Goal: Information Seeking & Learning: Understand process/instructions

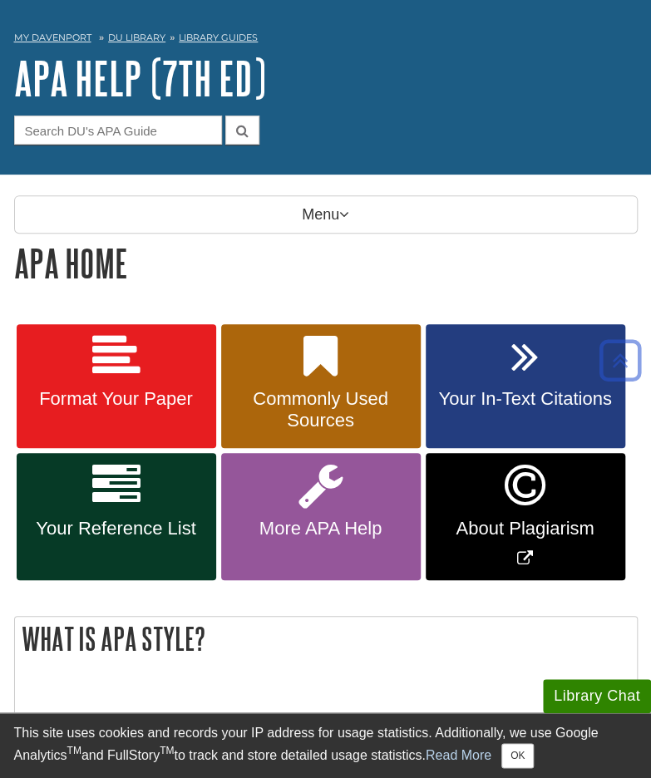
scroll to position [64, 0]
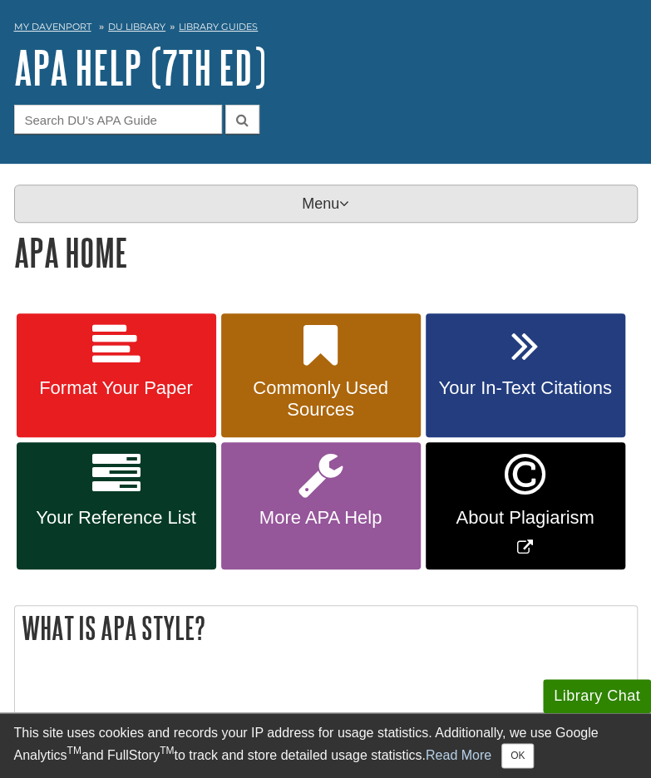
click at [368, 214] on p "Menu" at bounding box center [325, 203] width 623 height 38
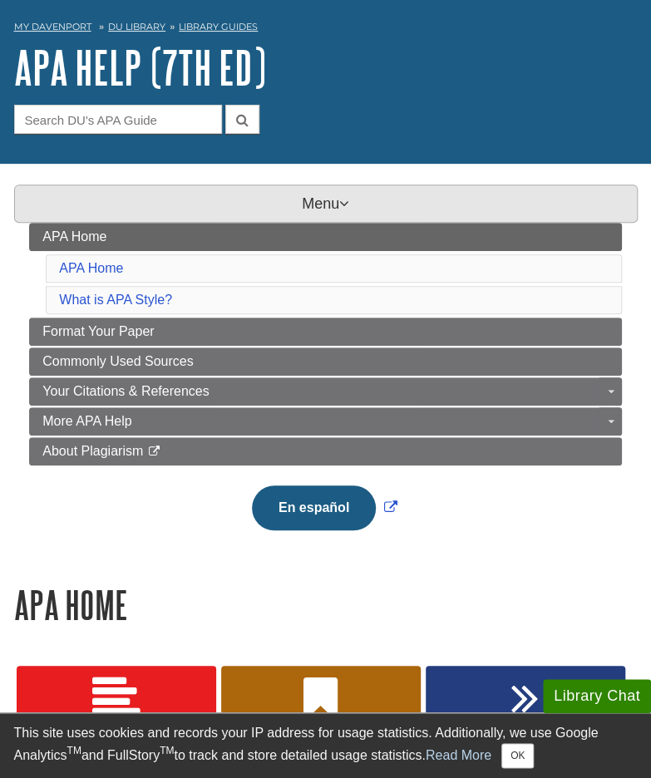
click at [368, 214] on p "Menu" at bounding box center [325, 203] width 623 height 38
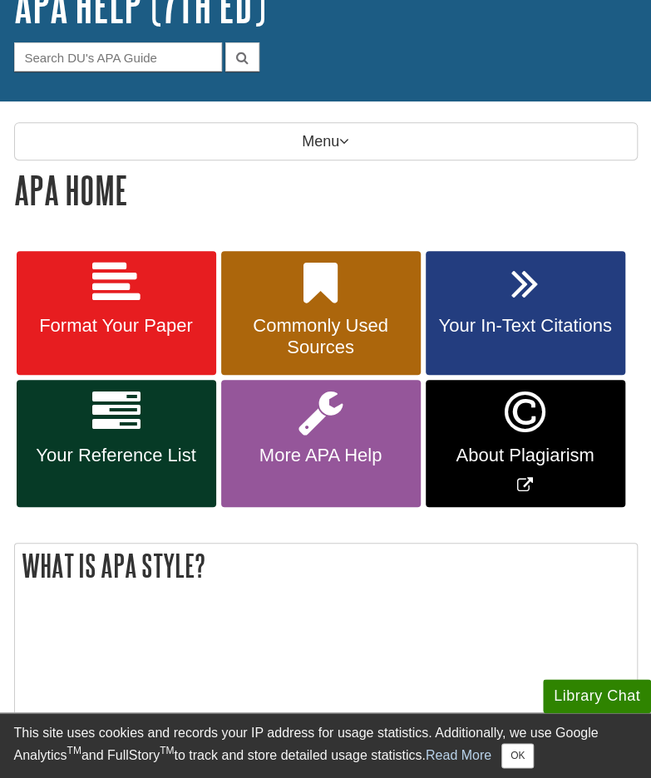
scroll to position [127, 0]
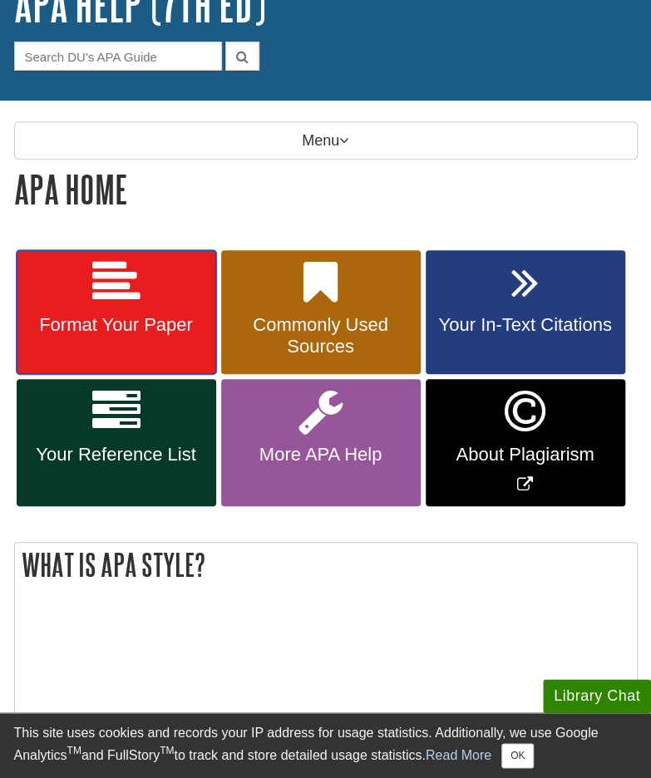
click at [201, 314] on span "Format Your Paper" at bounding box center [116, 325] width 174 height 22
click at [161, 315] on span "Format Your Paper" at bounding box center [116, 325] width 174 height 22
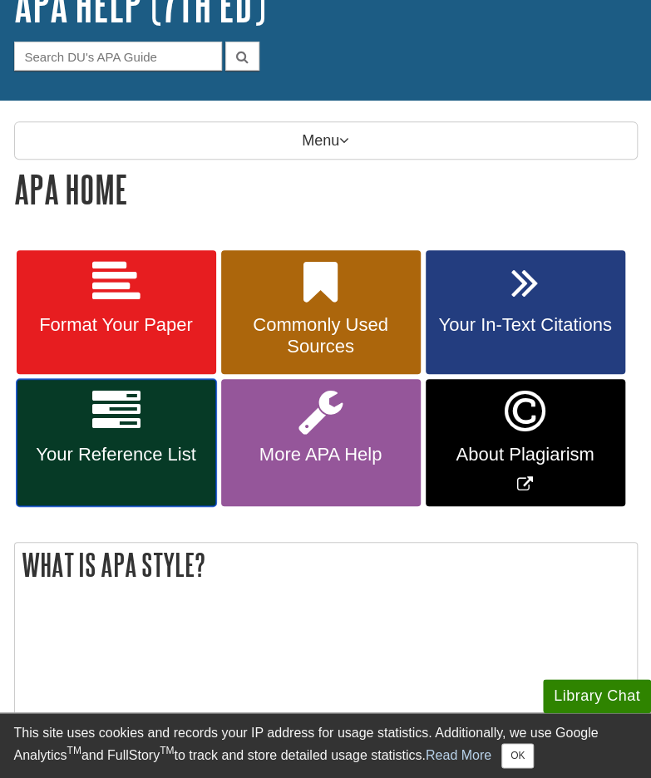
click at [131, 452] on span "Your Reference List" at bounding box center [116, 455] width 174 height 22
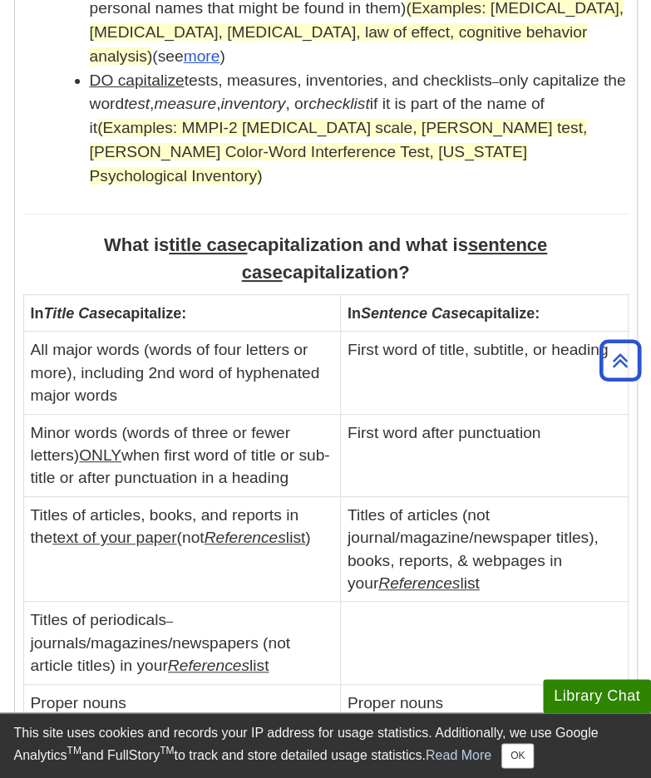
scroll to position [1945, 0]
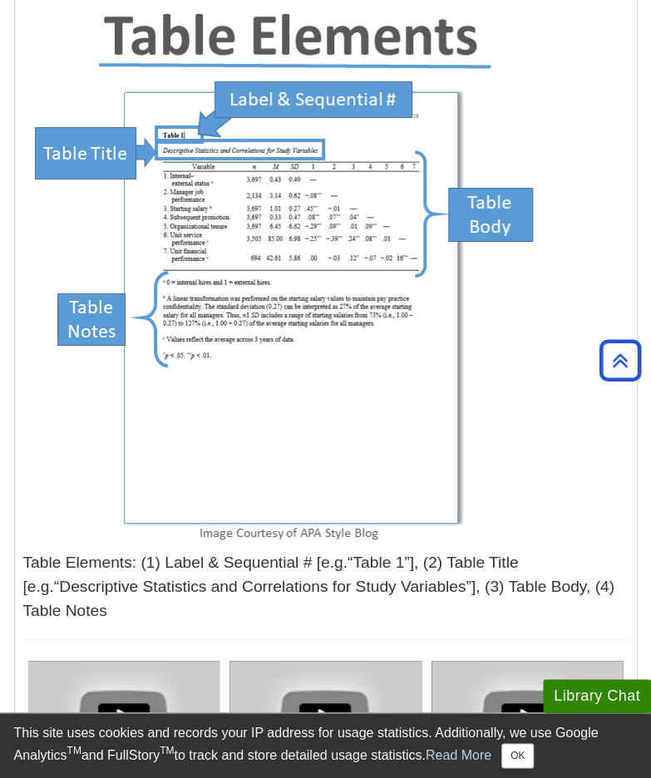
scroll to position [5488, 0]
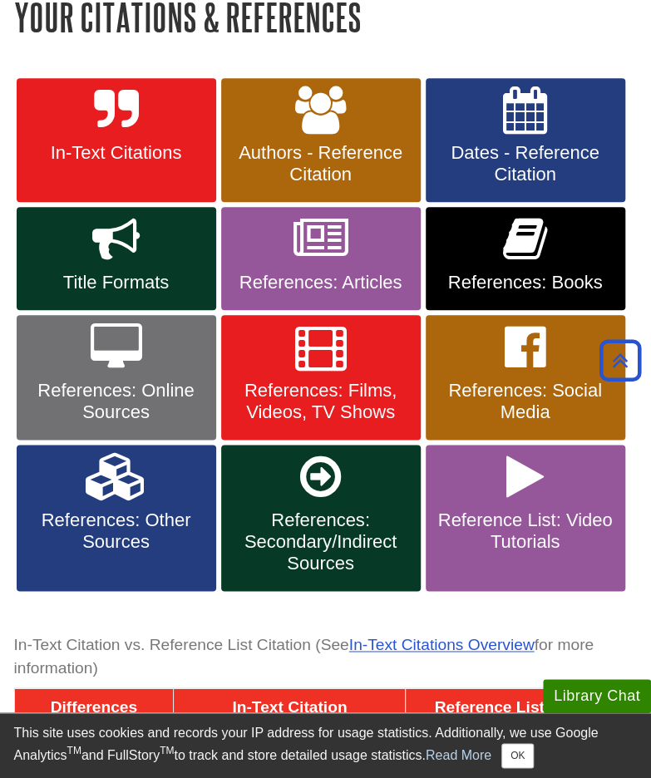
scroll to position [297, 0]
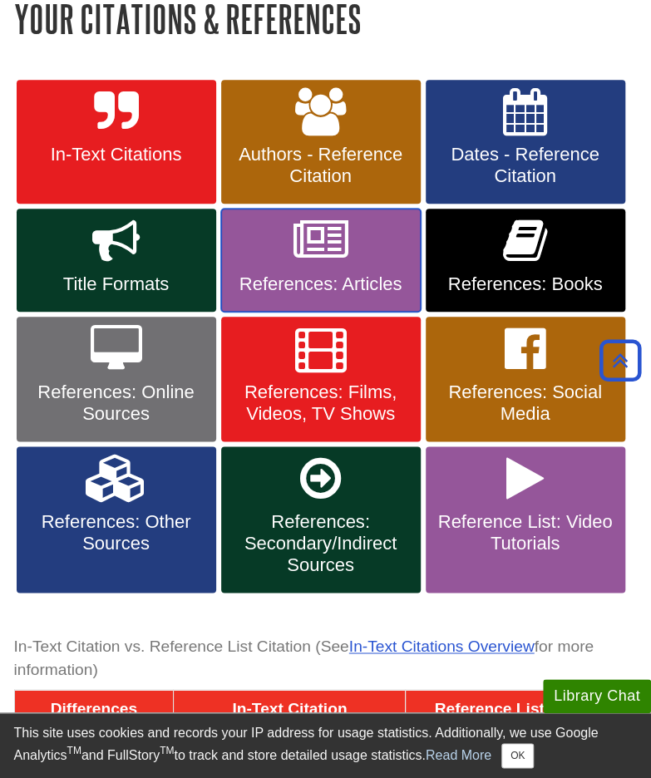
click at [354, 278] on span "References: Articles" at bounding box center [320, 284] width 174 height 22
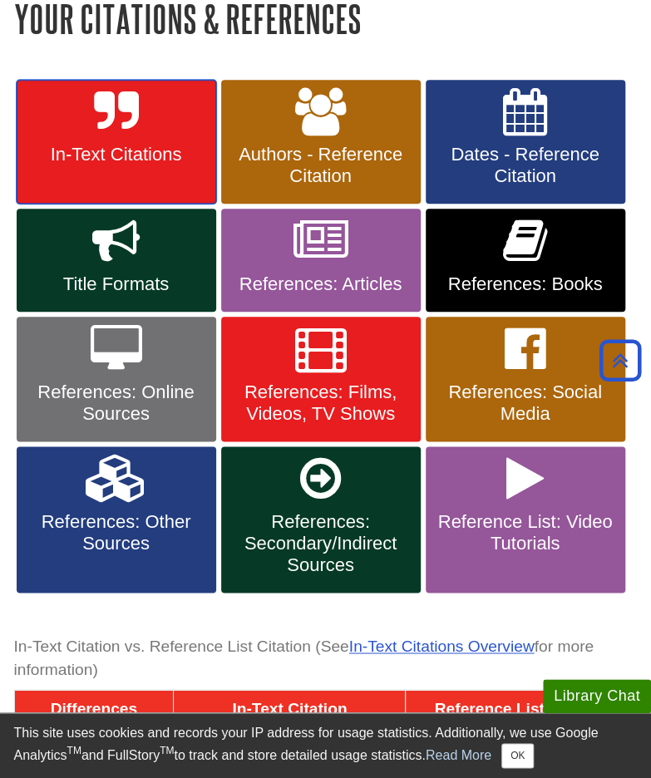
click at [165, 161] on span "In-Text Citations" at bounding box center [116, 155] width 174 height 22
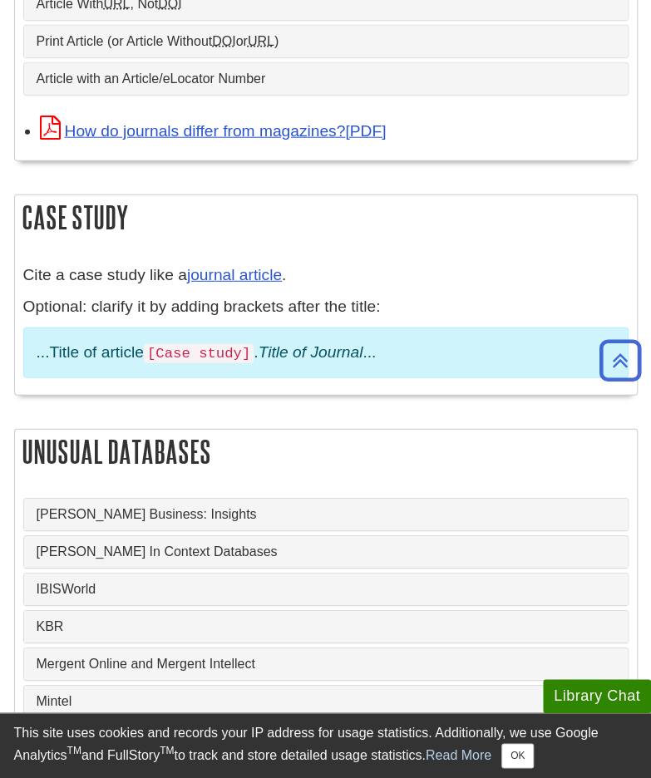
scroll to position [1216, 0]
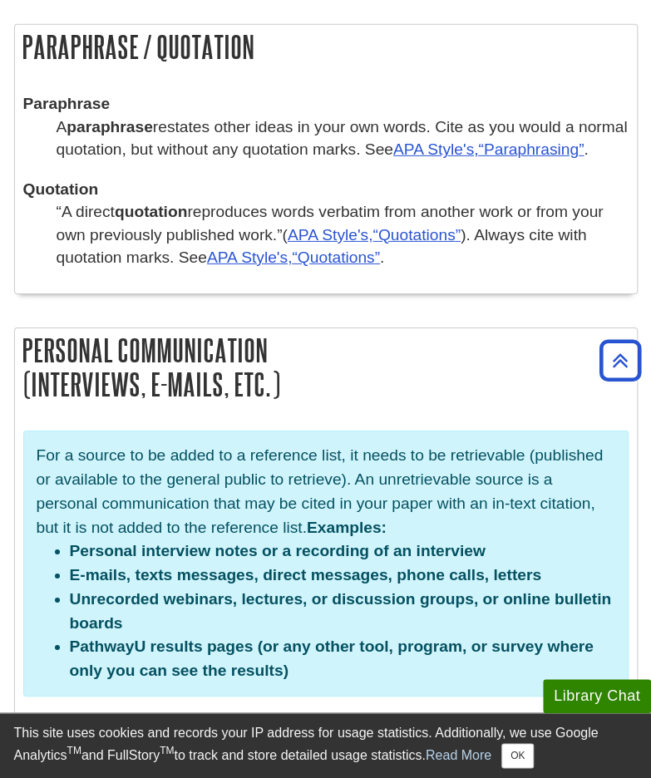
scroll to position [3458, 0]
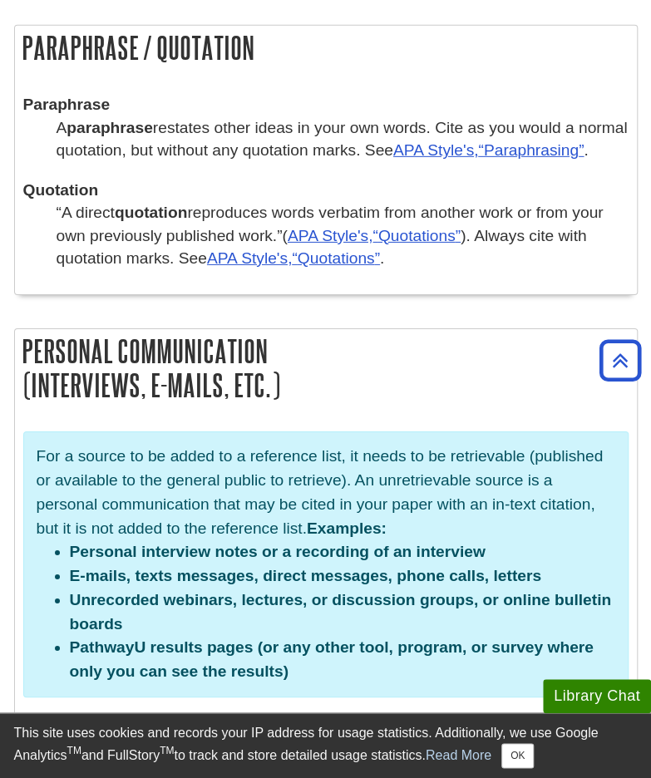
click at [369, 486] on p "For a source to be added to a reference list, it needs to be retrievable (publi…" at bounding box center [326, 493] width 578 height 96
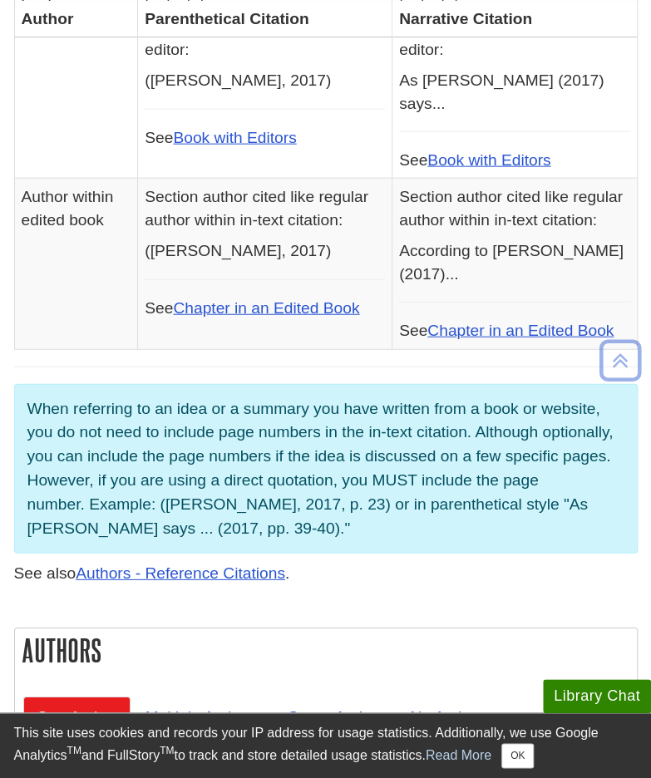
scroll to position [1069, 0]
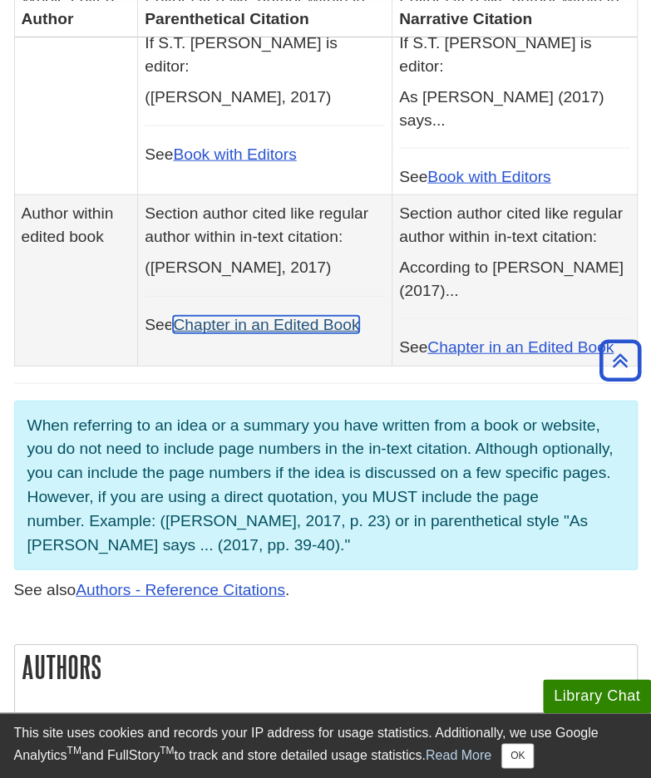
click at [307, 316] on link "Chapter in an Edited Book" at bounding box center [266, 324] width 186 height 17
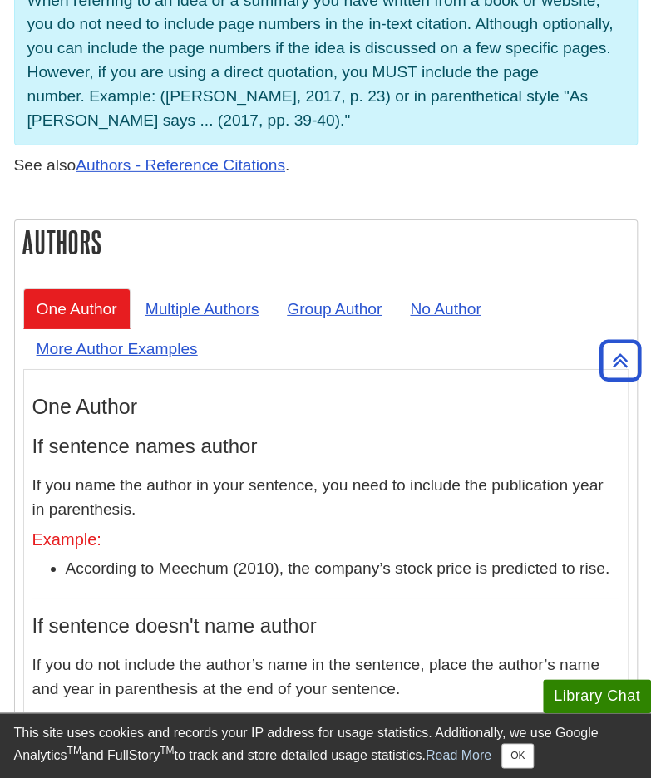
scroll to position [1500, 0]
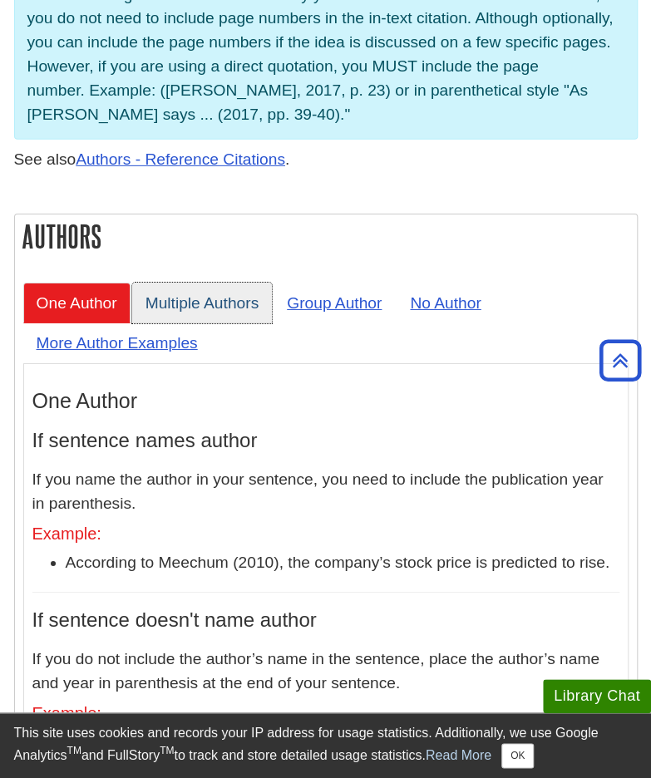
click at [204, 288] on link "Multiple Authors" at bounding box center [202, 303] width 140 height 41
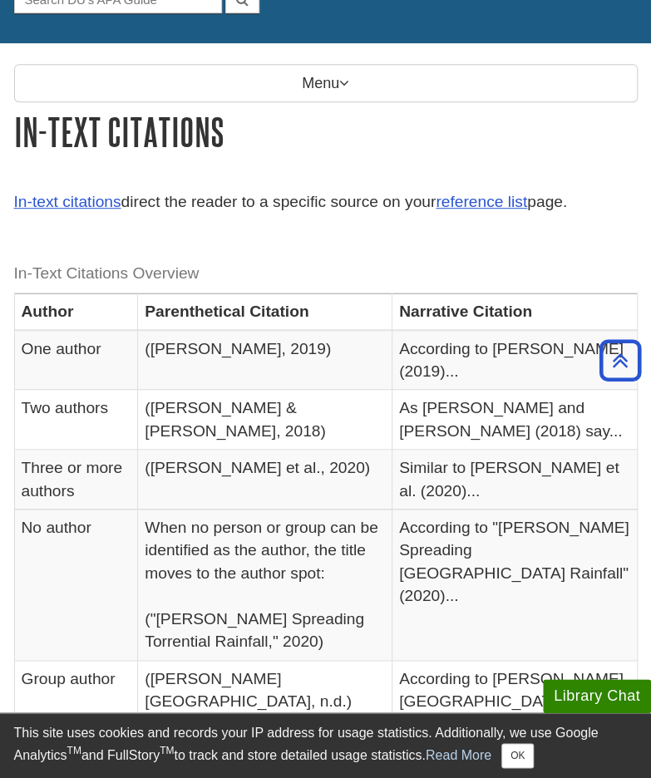
scroll to position [0, 0]
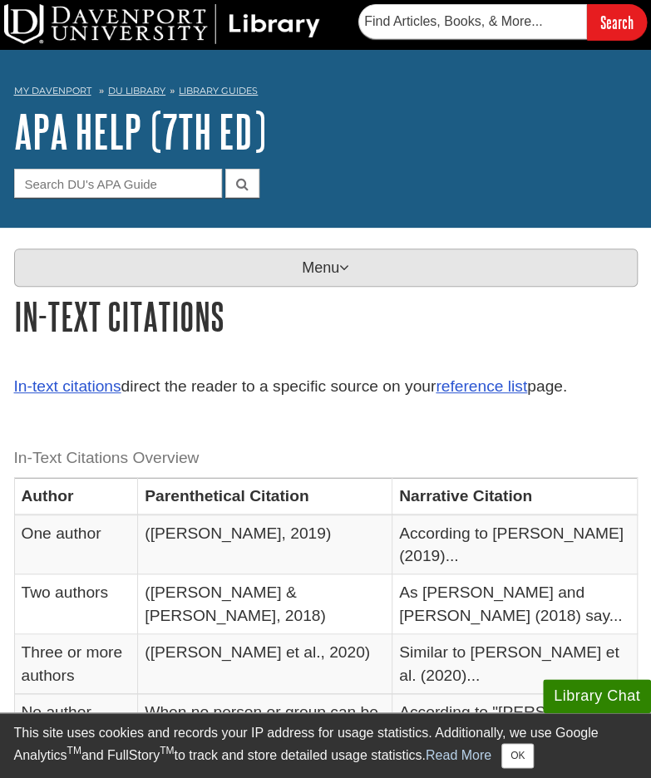
click at [308, 273] on p "Menu" at bounding box center [325, 267] width 623 height 38
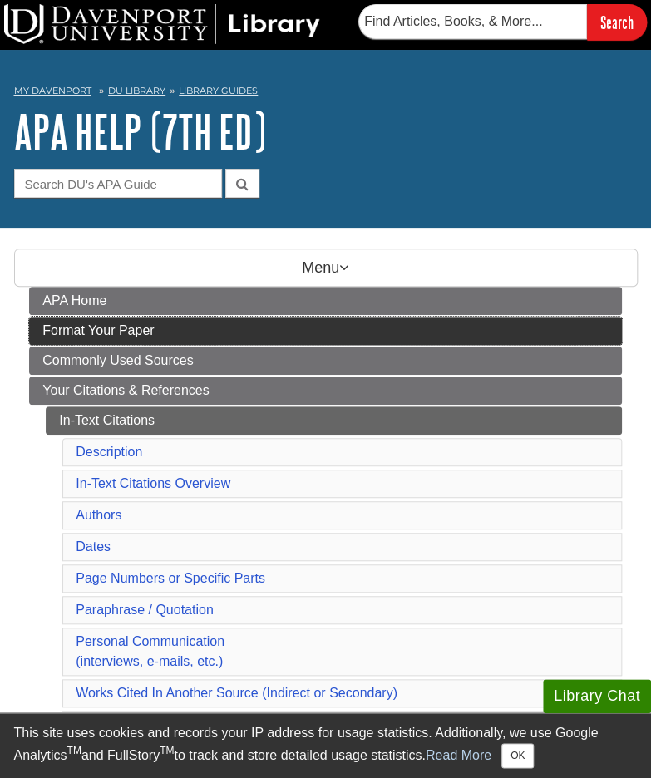
click at [289, 325] on link "Format Your Paper" at bounding box center [325, 331] width 592 height 28
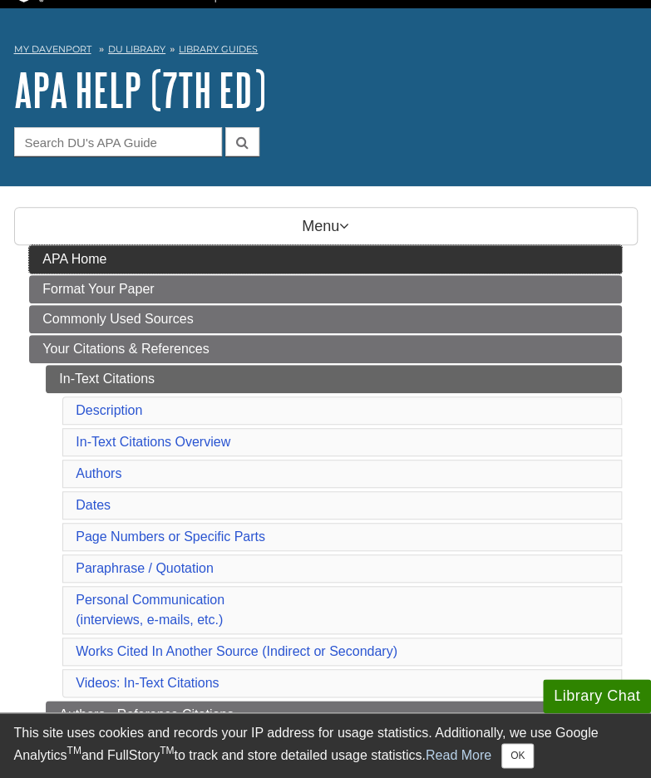
scroll to position [42, 0]
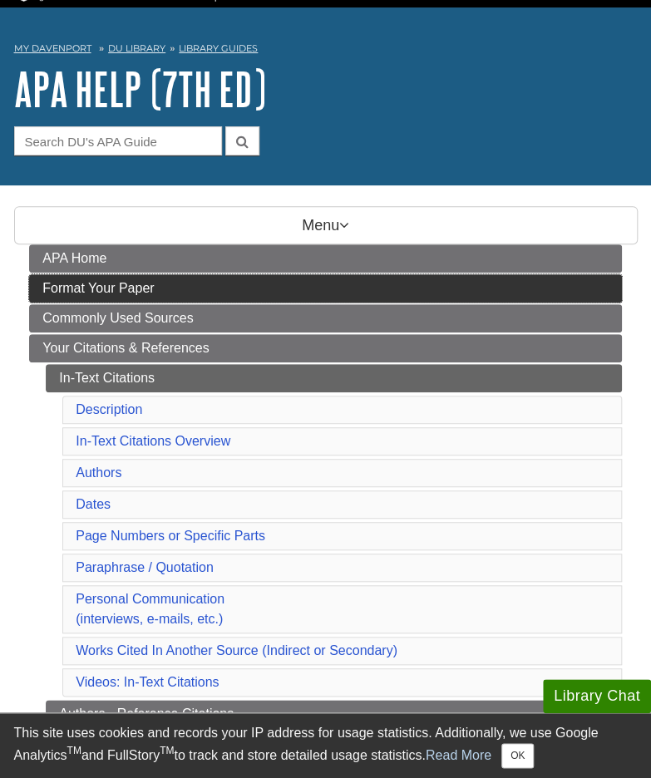
click at [118, 297] on link "Format Your Paper" at bounding box center [325, 288] width 592 height 28
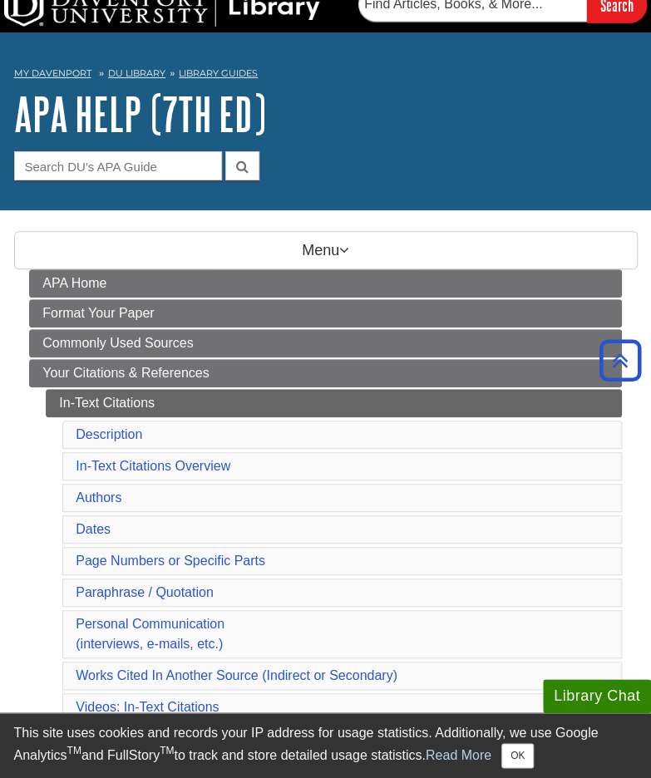
scroll to position [13, 0]
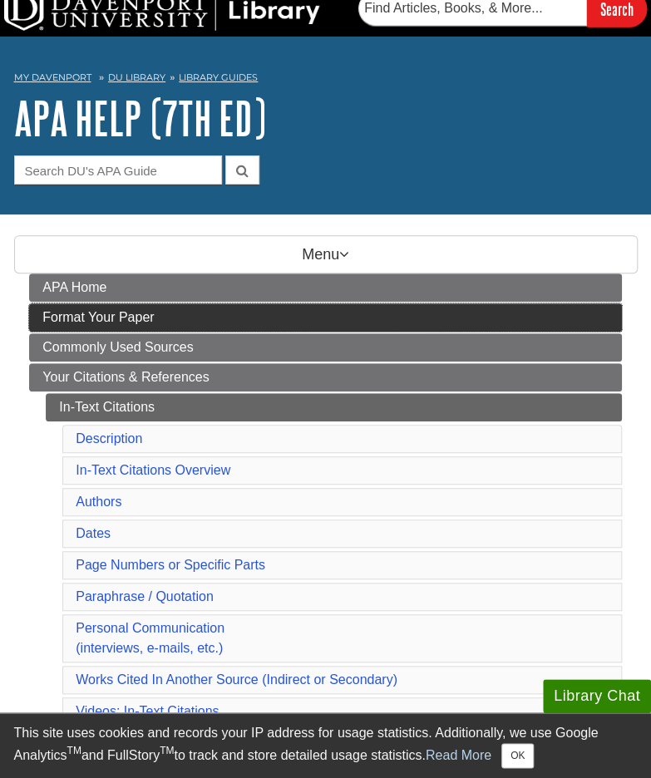
click at [131, 315] on span "Format Your Paper" at bounding box center [97, 317] width 111 height 14
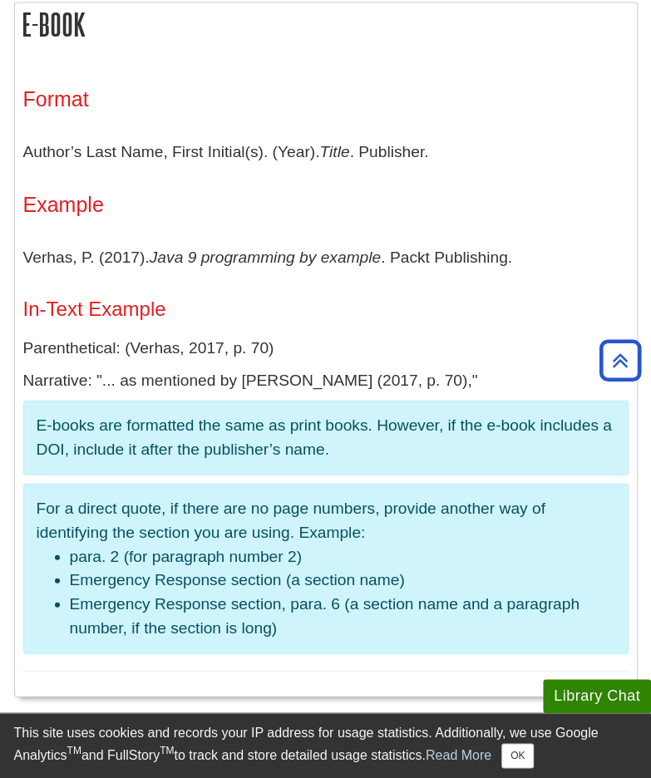
scroll to position [2842, 0]
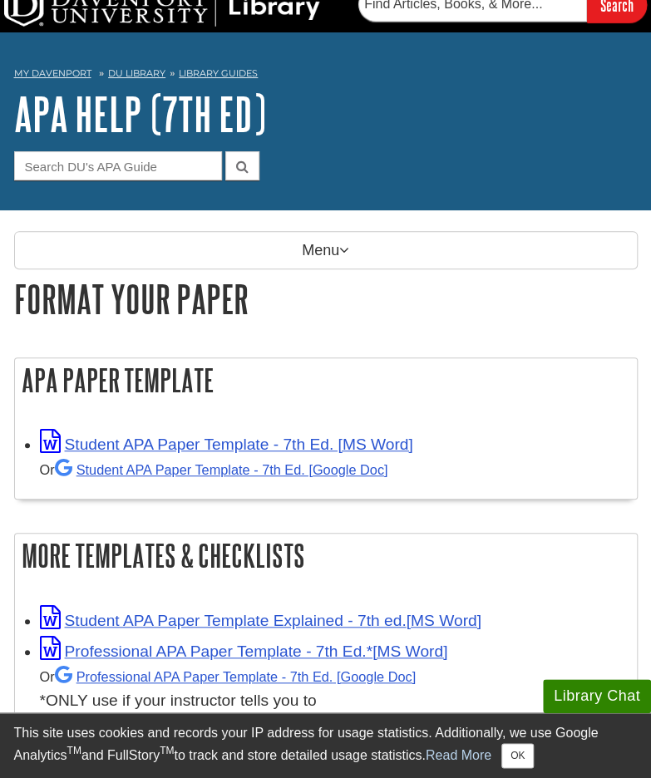
scroll to position [18, 0]
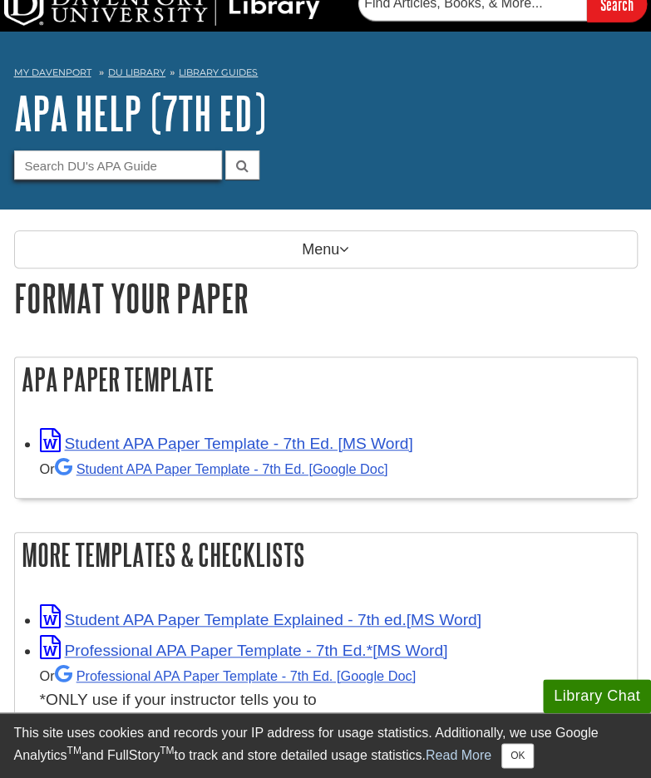
click at [168, 166] on input "Guide Search Terms" at bounding box center [118, 164] width 208 height 29
type input "margins"
click at [225, 150] on button "submit" at bounding box center [242, 164] width 34 height 29
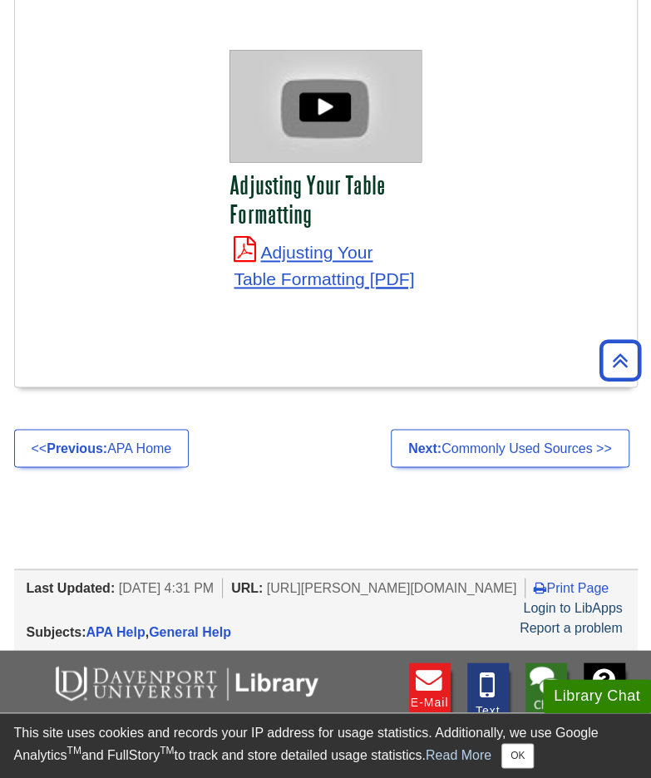
scroll to position [6544, 0]
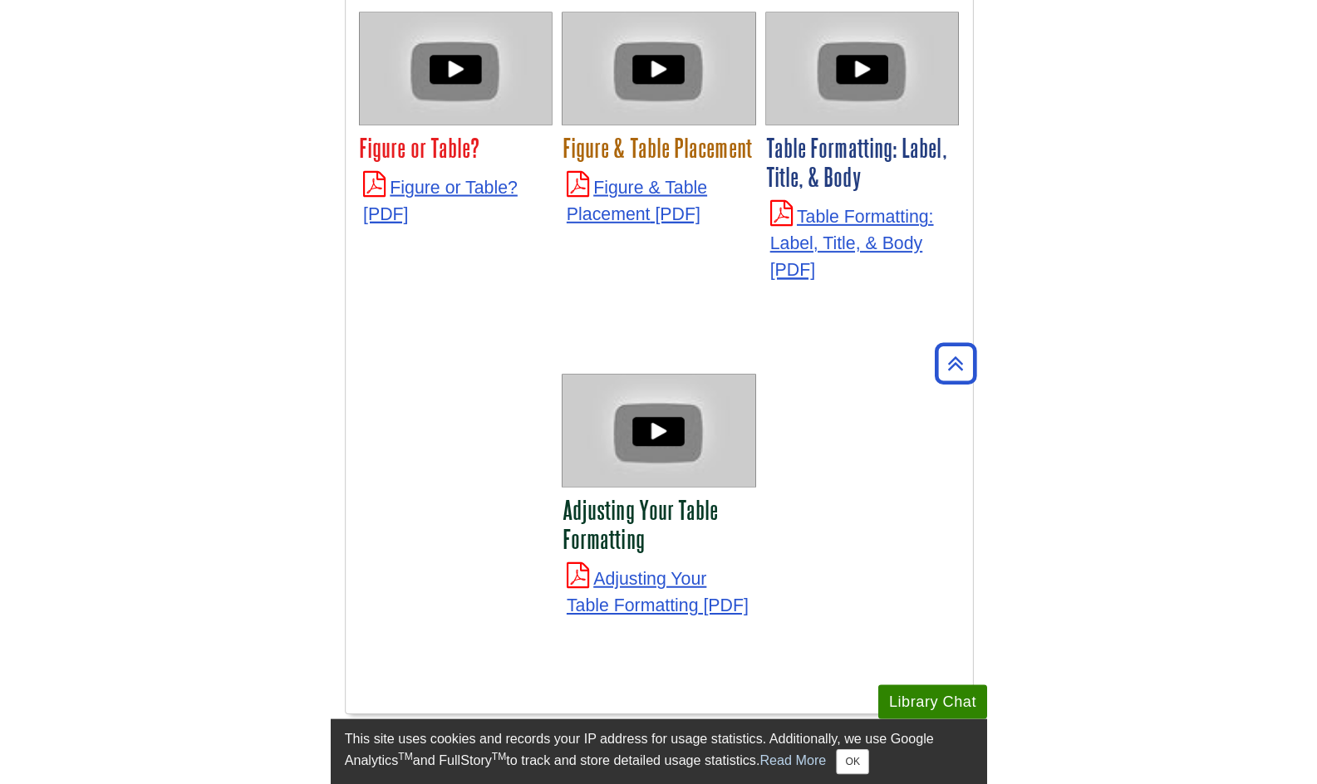
scroll to position [6232, 0]
